Goal: Find specific page/section

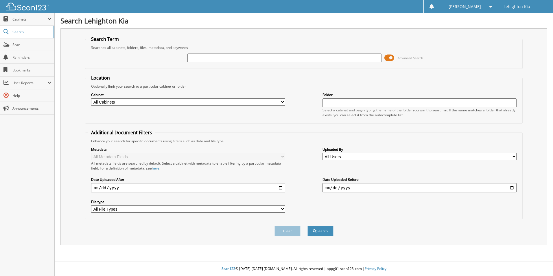
click at [195, 58] on input "text" at bounding box center [285, 58] width 194 height 9
click at [213, 58] on input "7G7834575" at bounding box center [285, 58] width 194 height 9
type input "7"
type input "1610292"
click at [308, 226] on button "Search" at bounding box center [321, 231] width 26 height 11
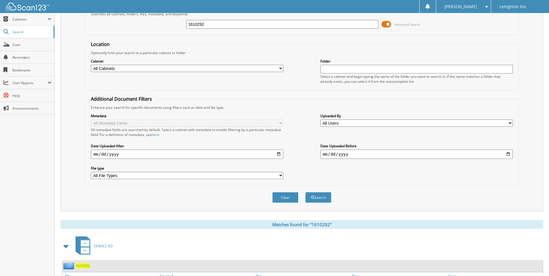
scroll to position [70, 0]
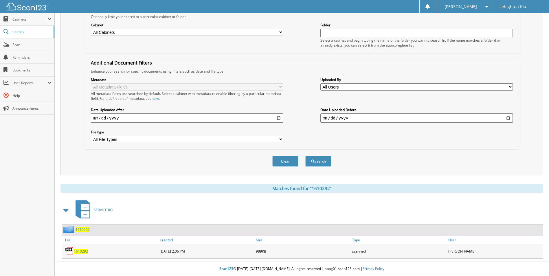
click at [78, 253] on span "1610292" at bounding box center [81, 251] width 14 height 5
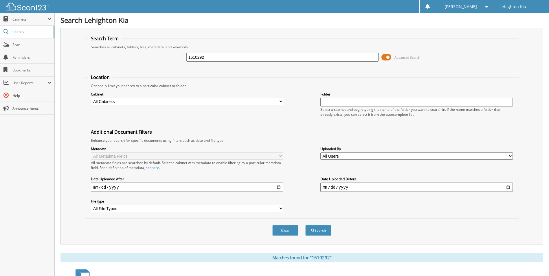
scroll to position [0, 0]
